Goal: Check status: Check status

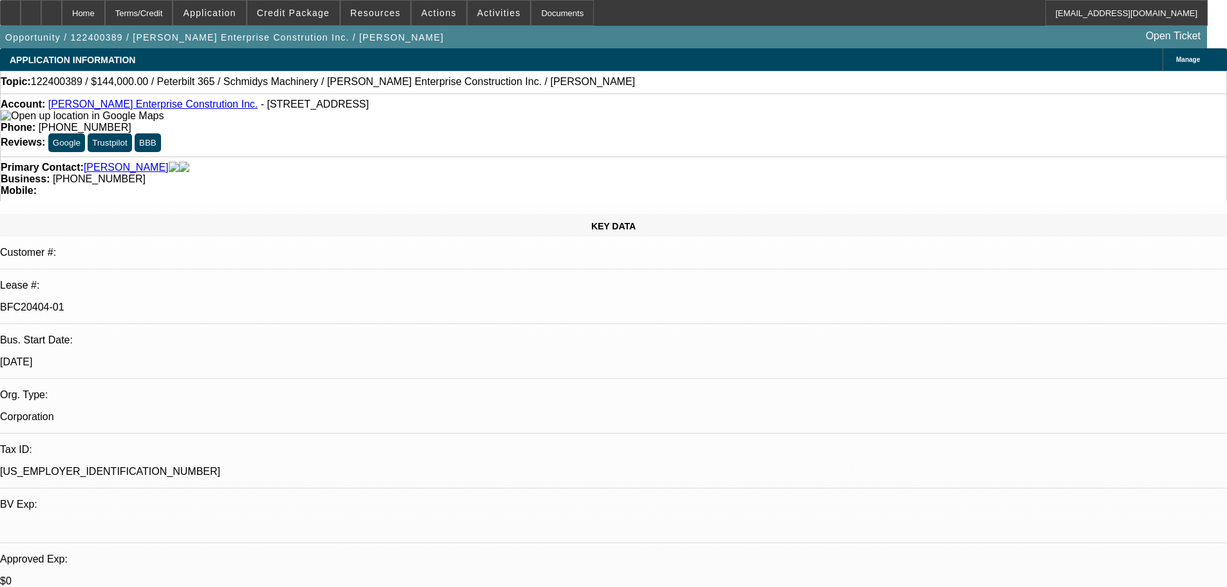
select select "0"
select select "2"
select select "0"
select select "6"
select select "0"
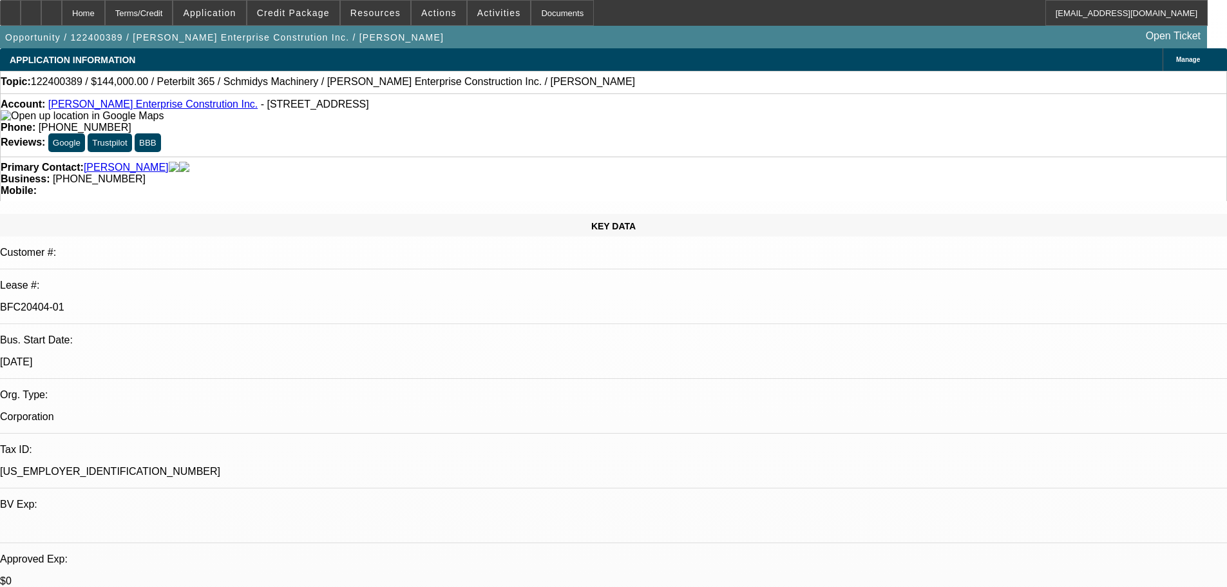
select select "2"
select select "0"
select select "6"
select select "0"
select select "2"
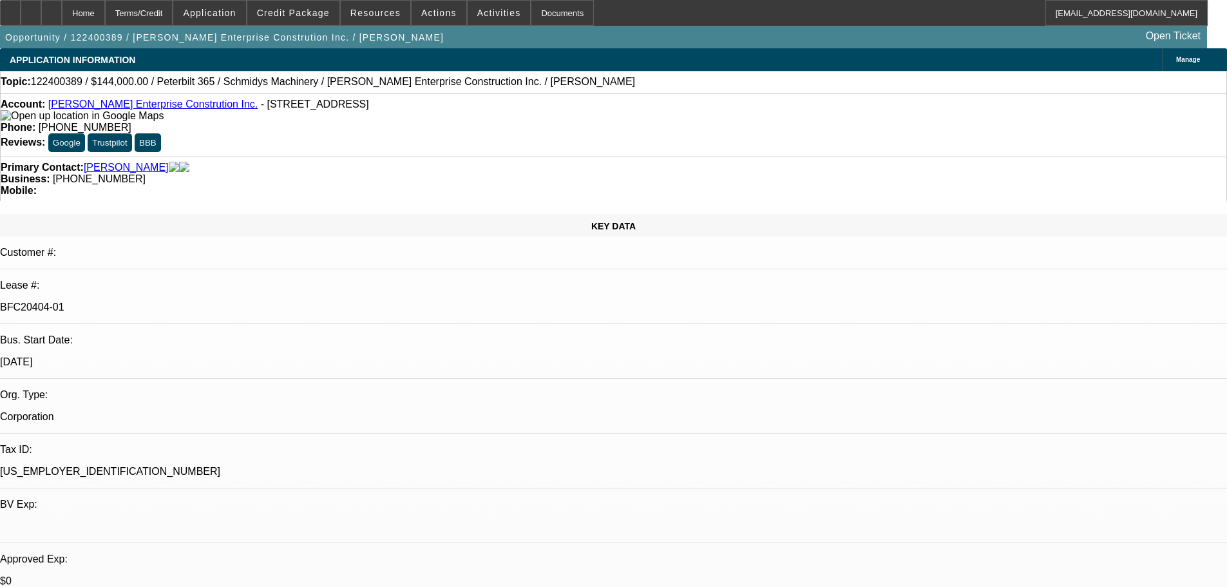
select select "0"
select select "6"
select select "0"
select select "2"
select select "0"
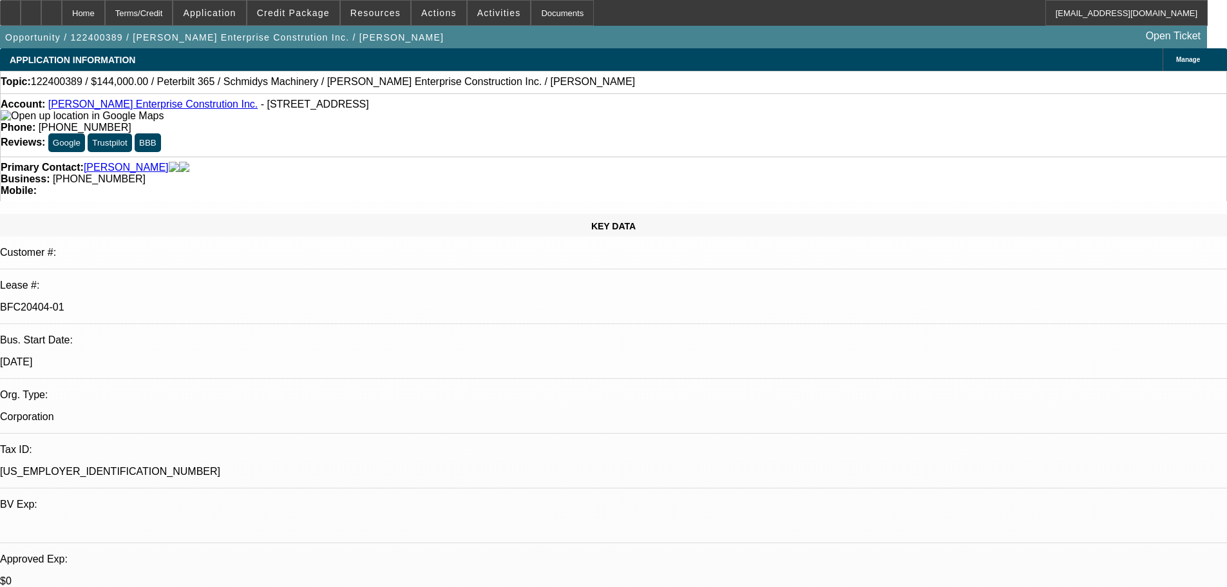
select select "6"
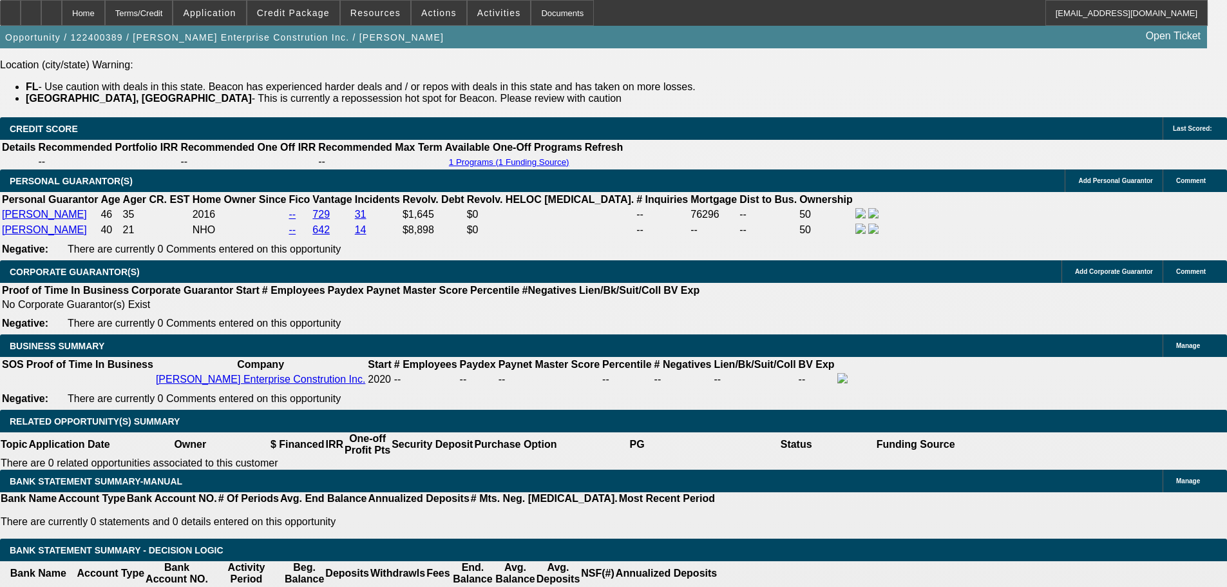
scroll to position [2082, 0]
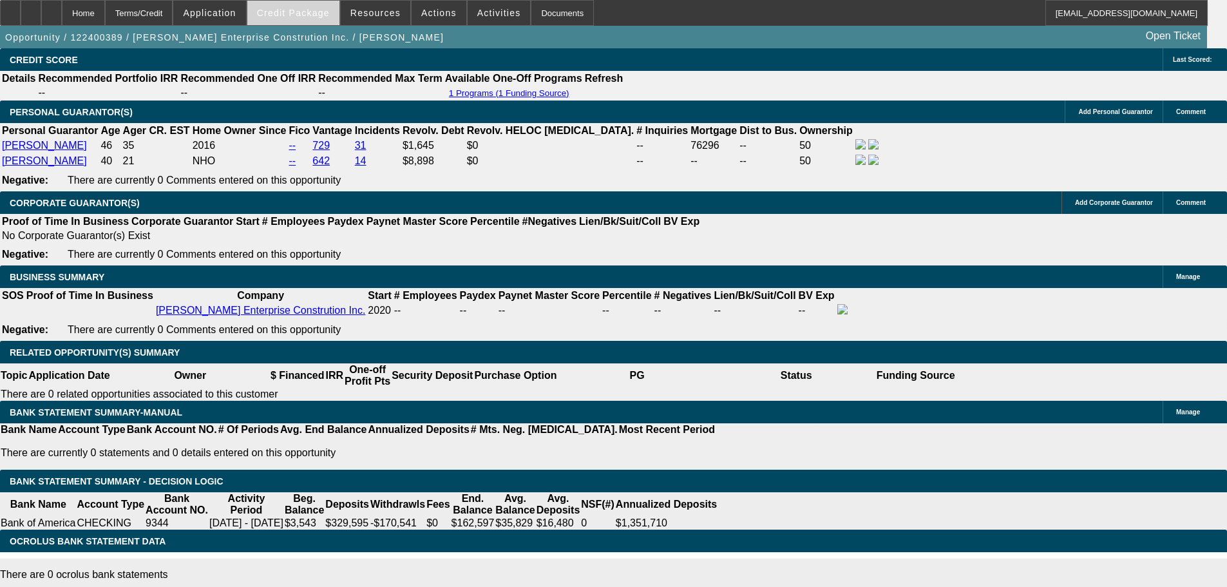
click at [312, 18] on span at bounding box center [293, 12] width 92 height 31
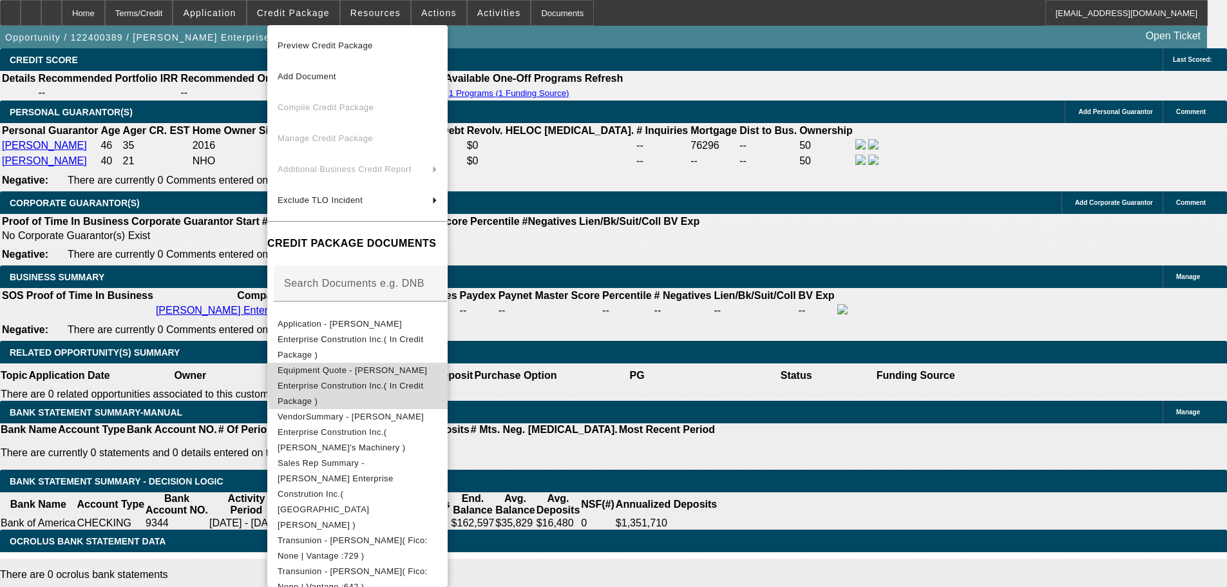
click at [427, 365] on span "Equipment Quote - [PERSON_NAME] Enterprise Constrution Inc.( In Credit Package )" at bounding box center [352, 385] width 149 height 41
